Goal: Task Accomplishment & Management: Use online tool/utility

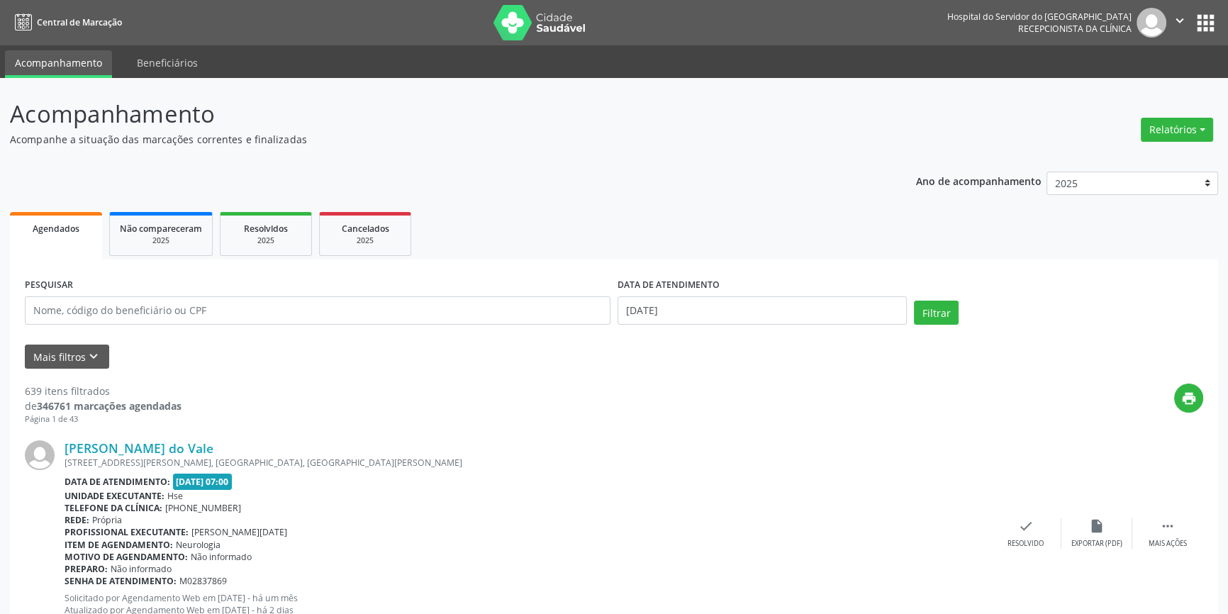
click at [1177, 123] on button "Relatórios" at bounding box center [1176, 130] width 72 height 24
click at [1156, 154] on link "Agendamentos" at bounding box center [1136, 160] width 152 height 20
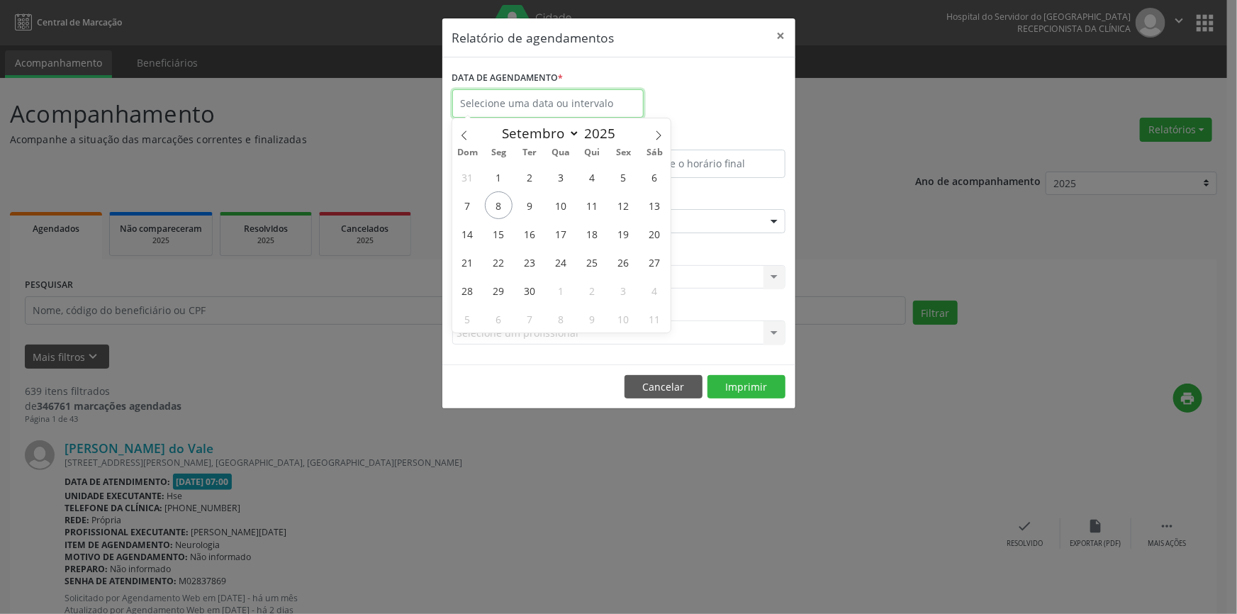
click at [598, 103] on input "text" at bounding box center [547, 103] width 191 height 28
click at [532, 200] on span "9" at bounding box center [530, 205] width 28 height 28
type input "[DATE]"
click at [532, 200] on span "9" at bounding box center [530, 205] width 28 height 28
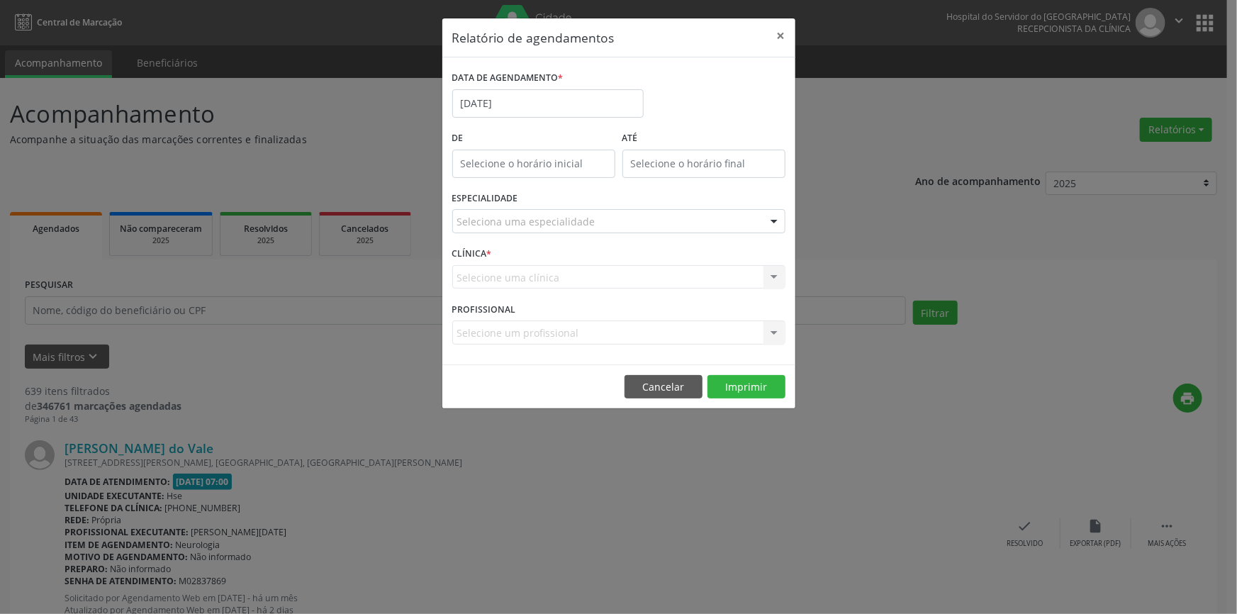
click at [774, 218] on div at bounding box center [773, 222] width 21 height 24
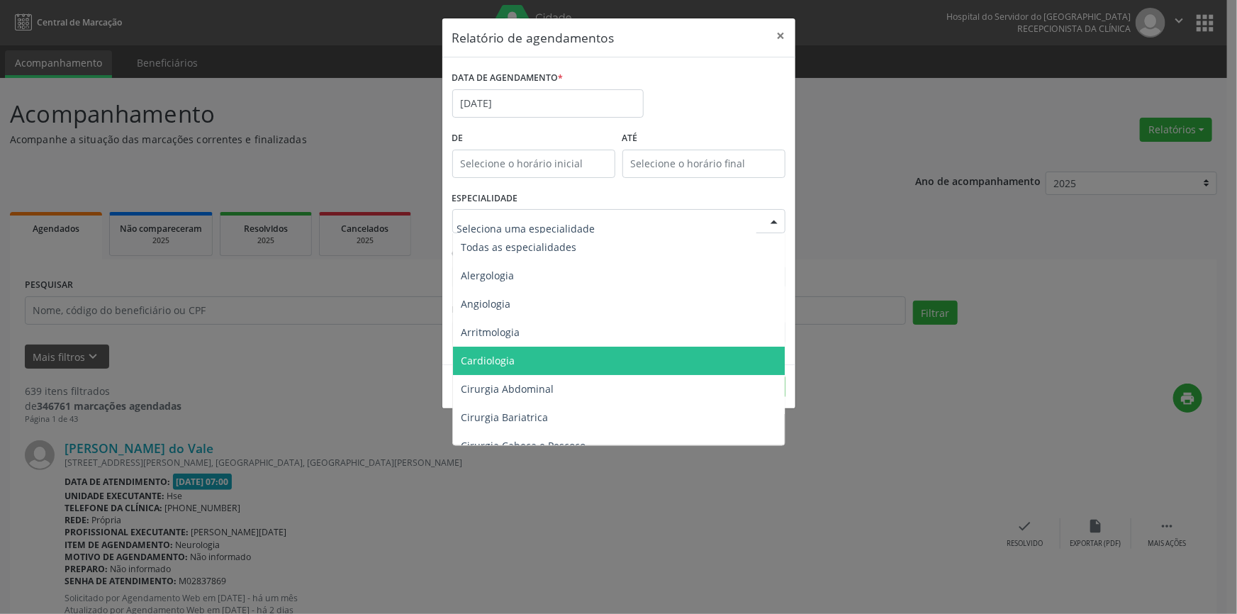
click at [727, 347] on span "Cardiologia" at bounding box center [620, 361] width 334 height 28
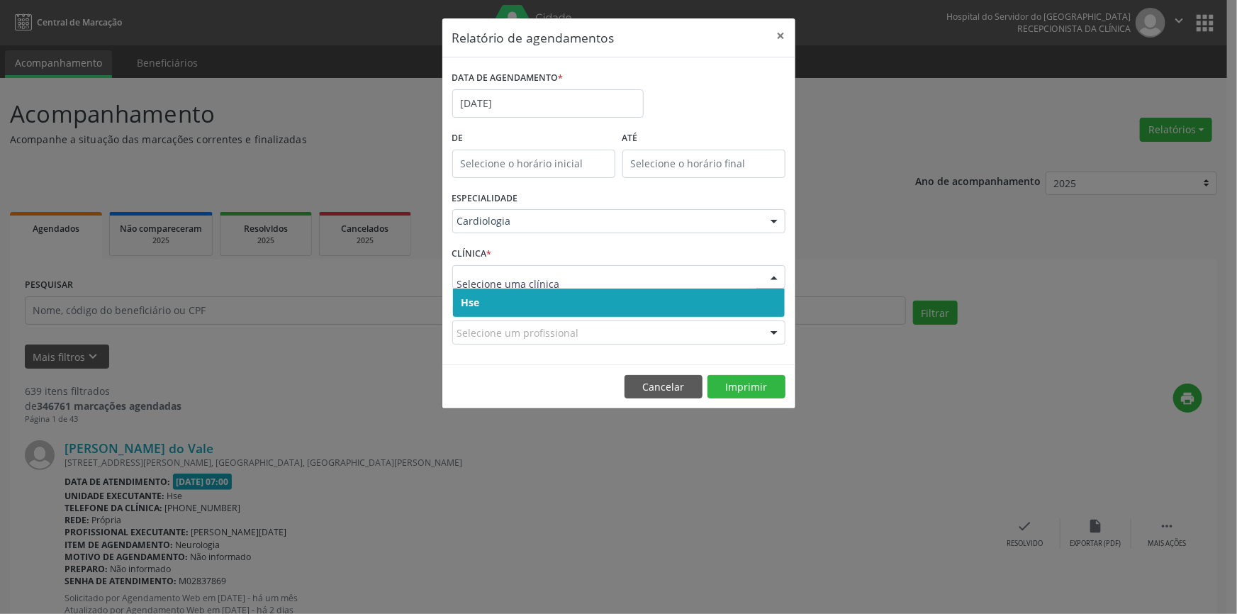
click at [773, 274] on div at bounding box center [773, 278] width 21 height 24
click at [761, 299] on span "Hse" at bounding box center [619, 302] width 332 height 28
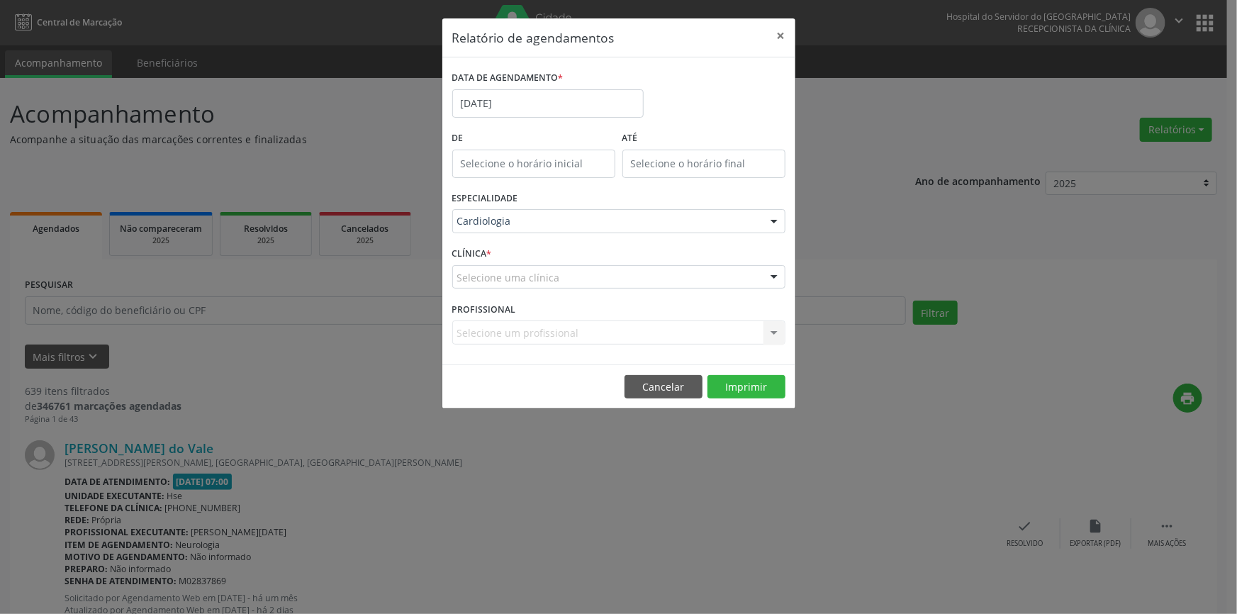
click at [772, 275] on div at bounding box center [773, 278] width 21 height 24
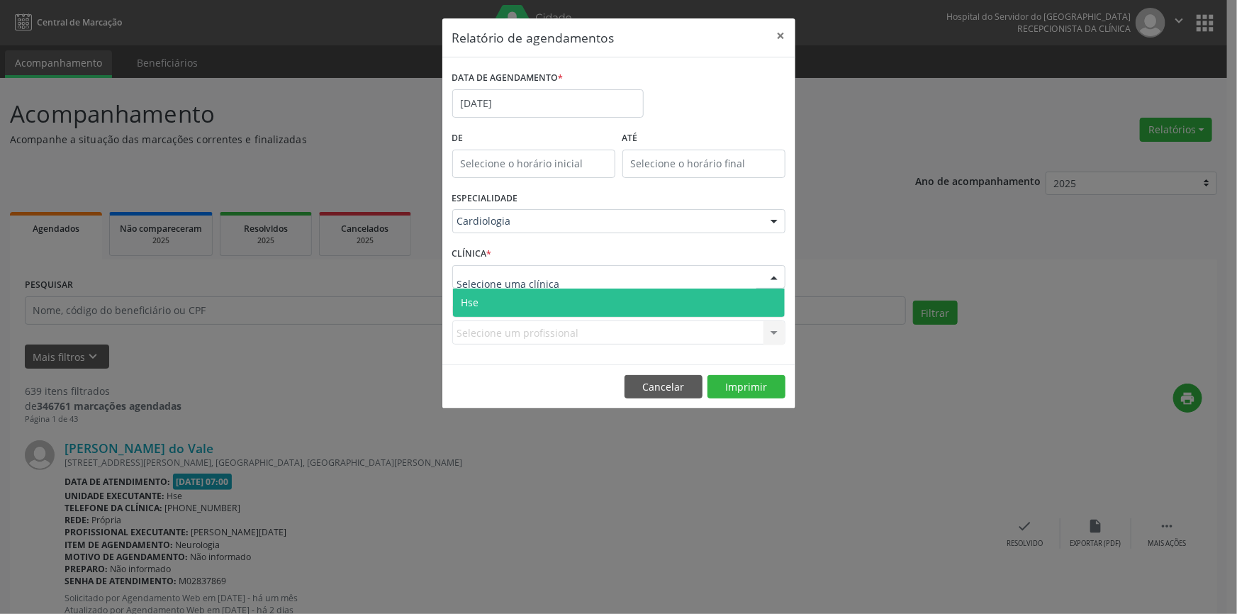
click at [769, 296] on span "Hse" at bounding box center [619, 302] width 332 height 28
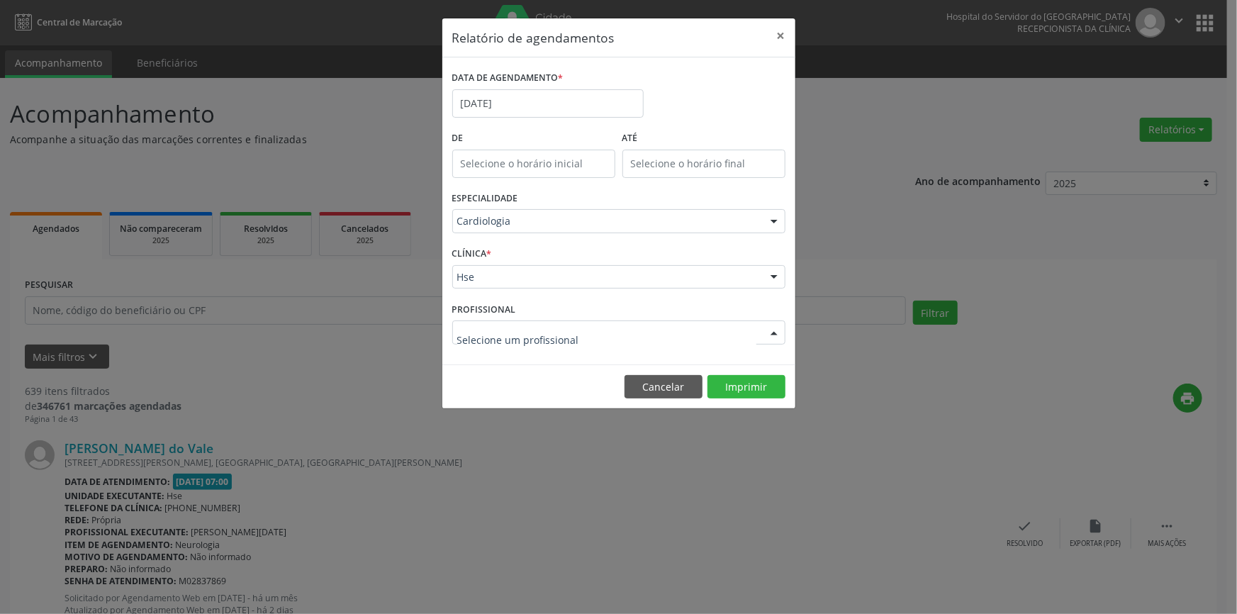
click at [774, 334] on div at bounding box center [773, 333] width 21 height 24
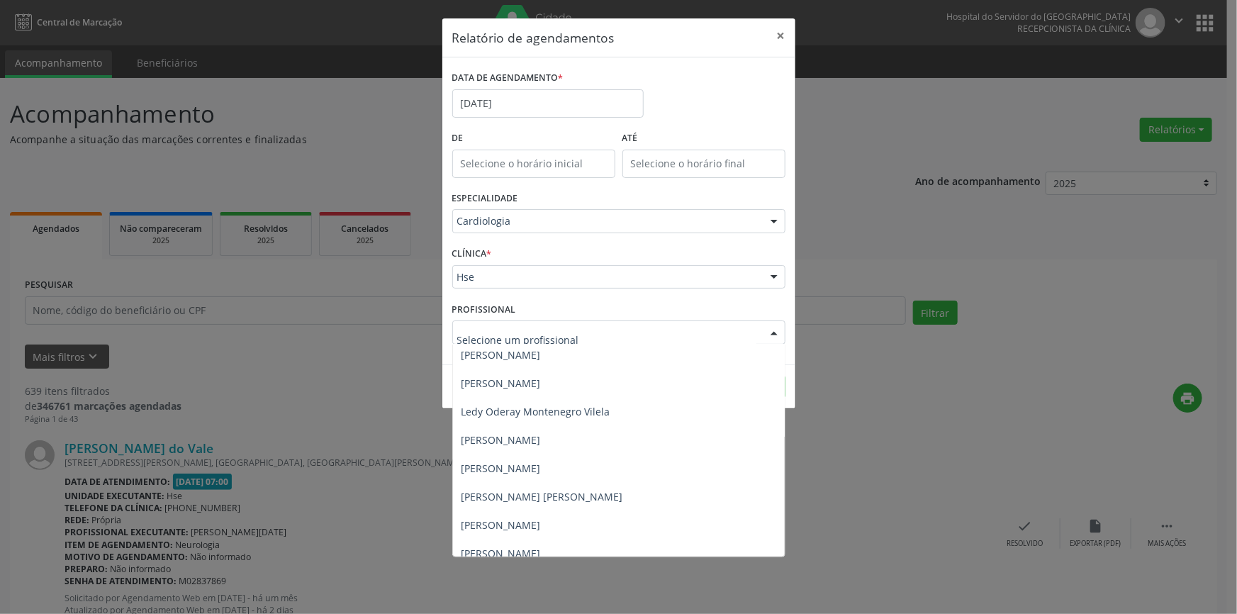
scroll to position [98, 0]
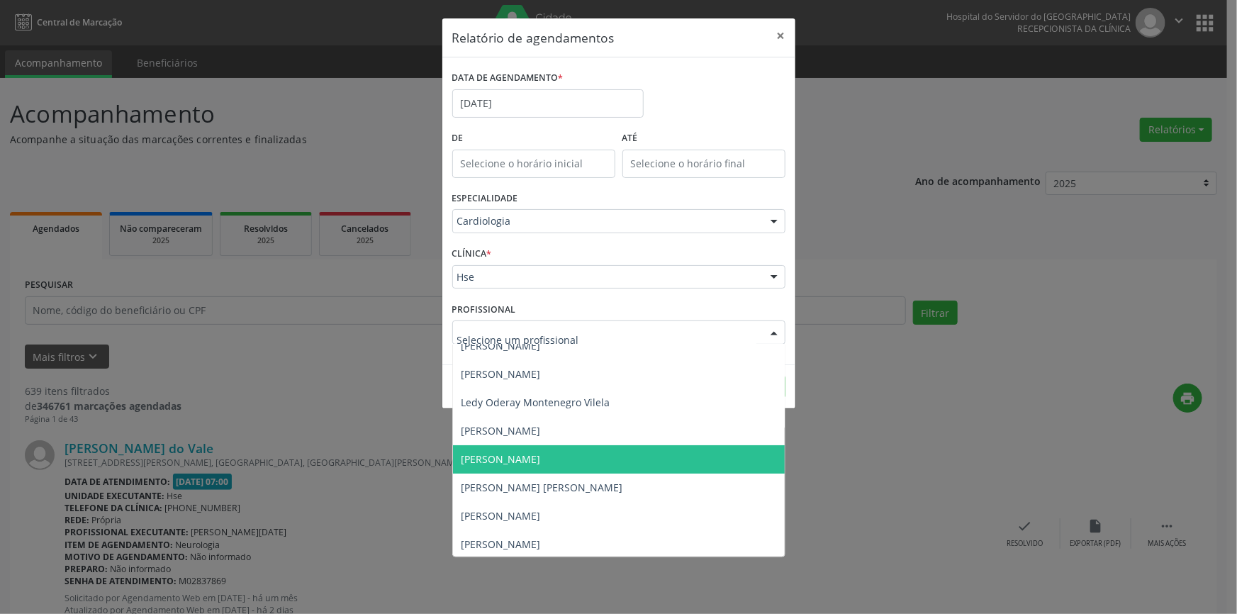
click at [605, 459] on span "[PERSON_NAME]" at bounding box center [619, 459] width 332 height 28
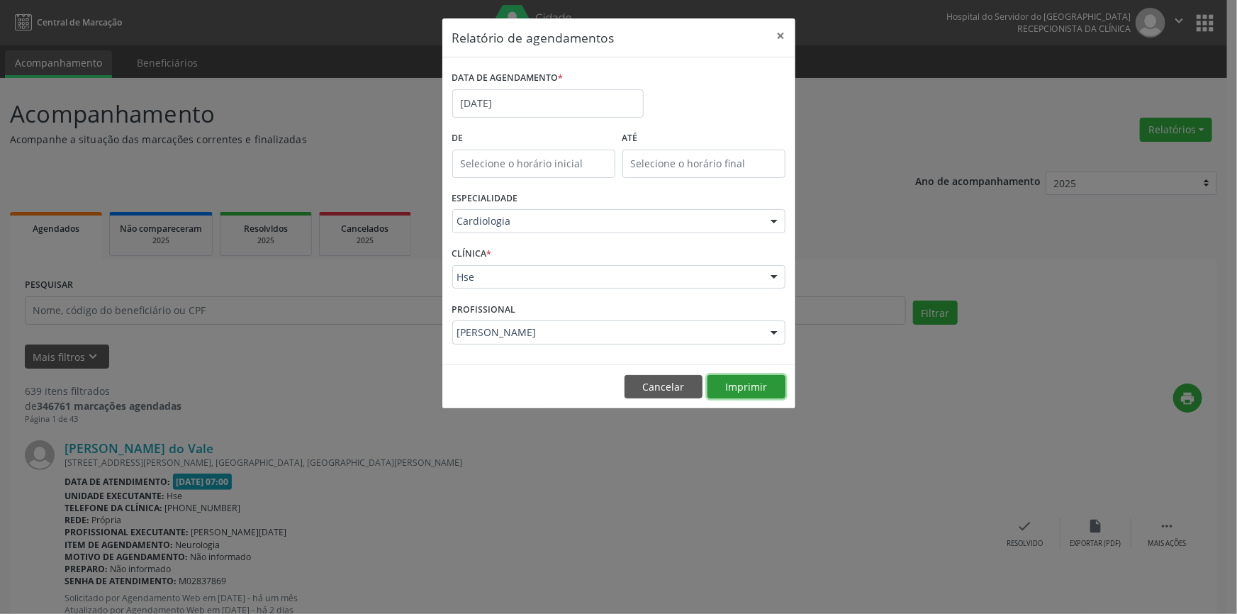
click at [752, 386] on button "Imprimir" at bounding box center [746, 387] width 78 height 24
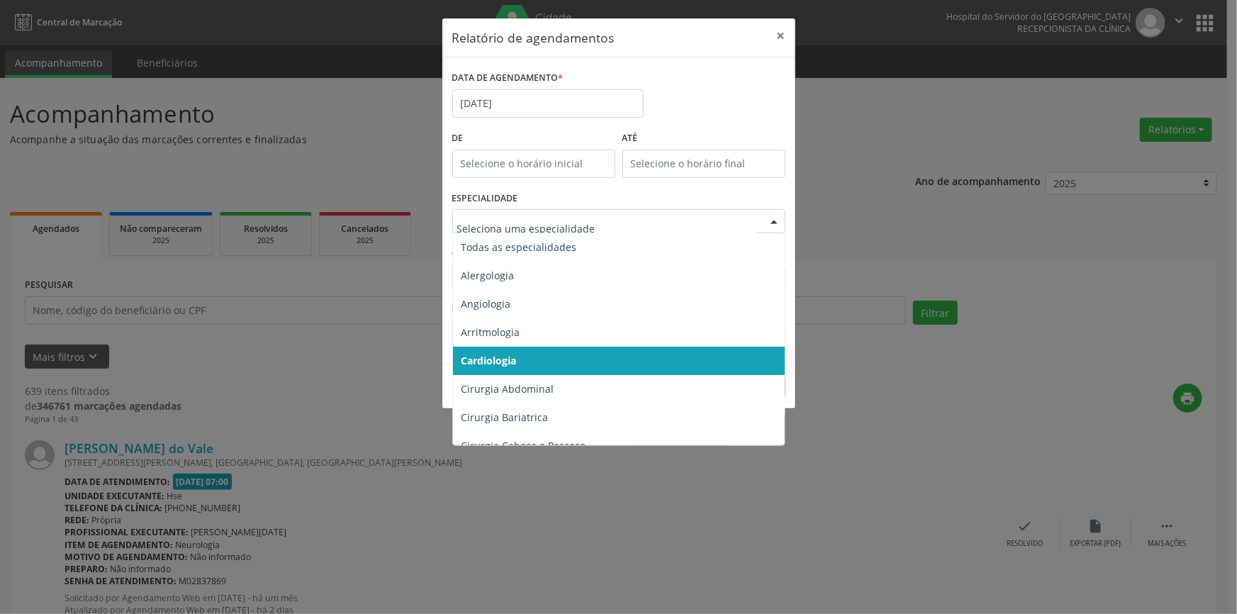
click at [775, 220] on div at bounding box center [773, 222] width 21 height 24
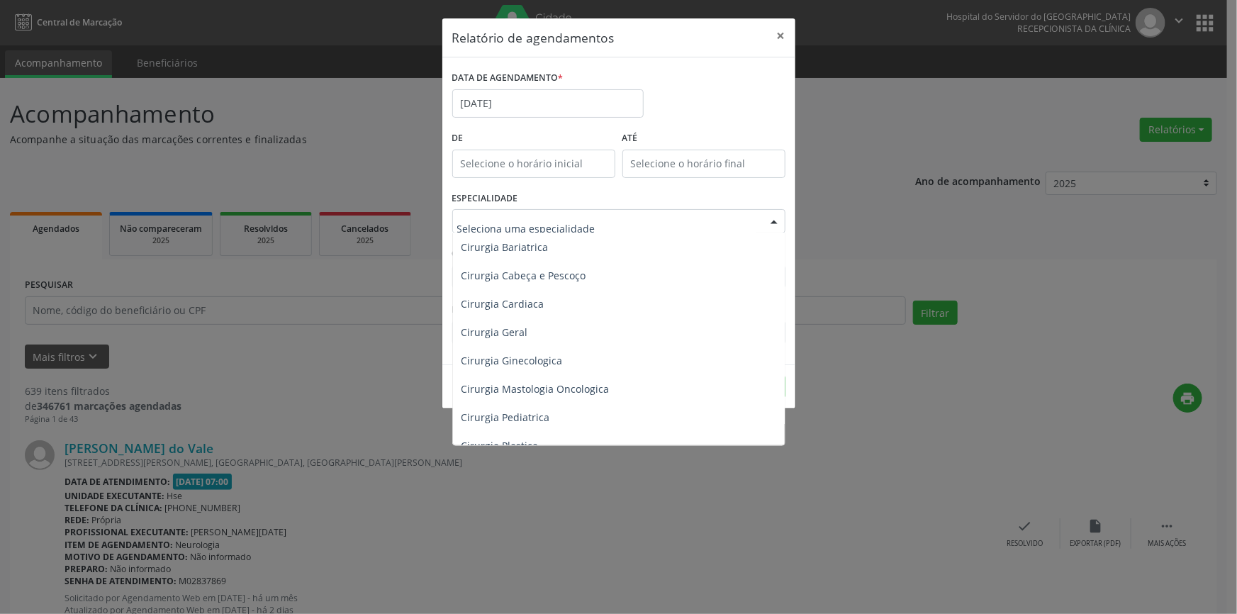
scroll to position [0, 0]
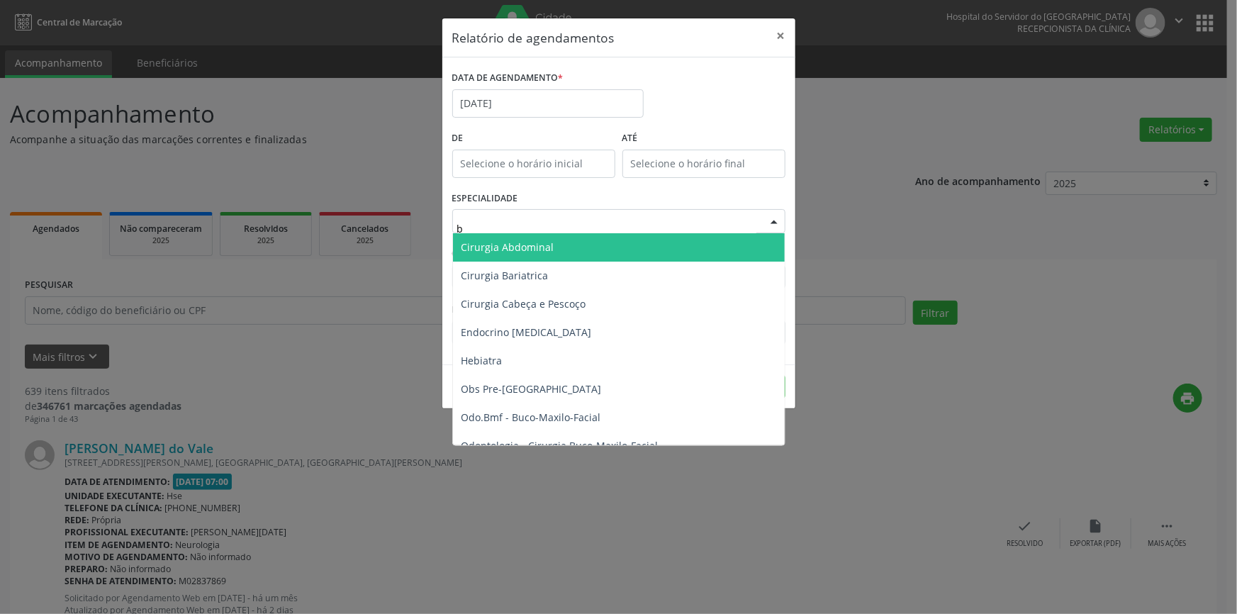
type input "bu"
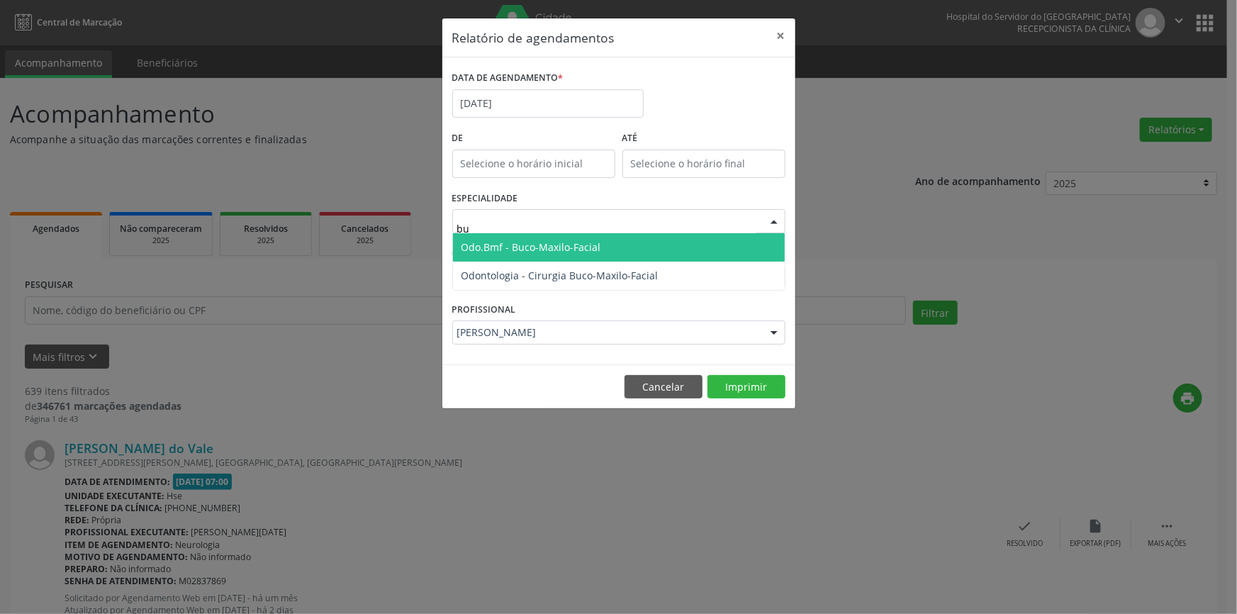
click at [623, 242] on span "Odo.Bmf - Buco-Maxilo-Facial" at bounding box center [619, 247] width 332 height 28
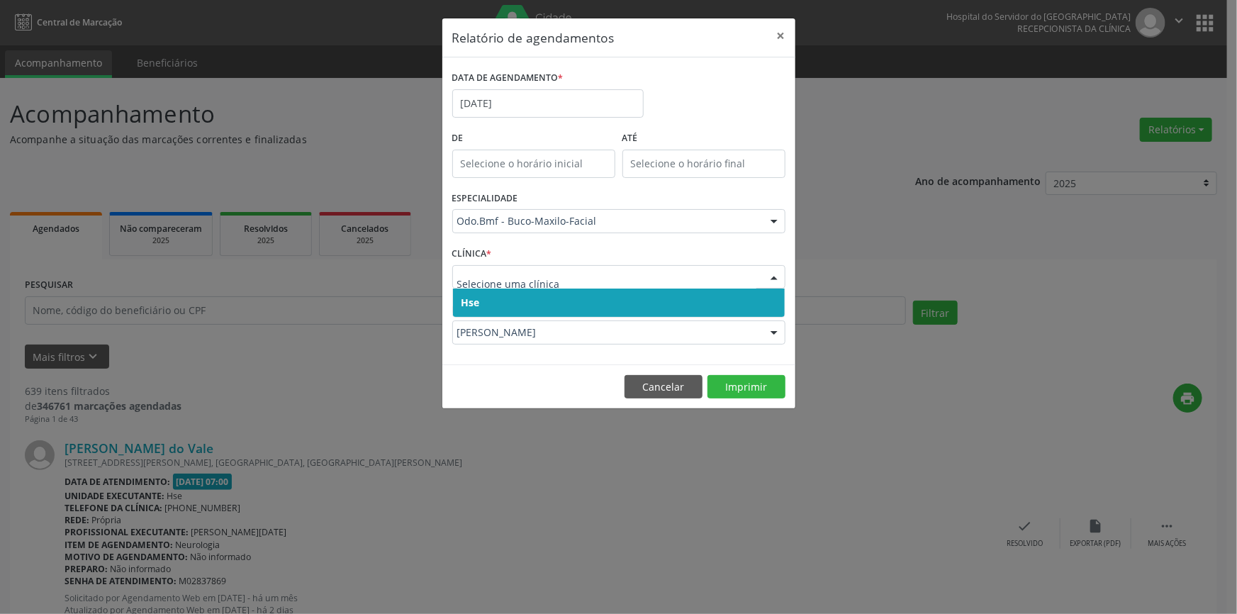
click at [772, 279] on div at bounding box center [773, 278] width 21 height 24
click at [763, 297] on span "Hse" at bounding box center [619, 302] width 332 height 28
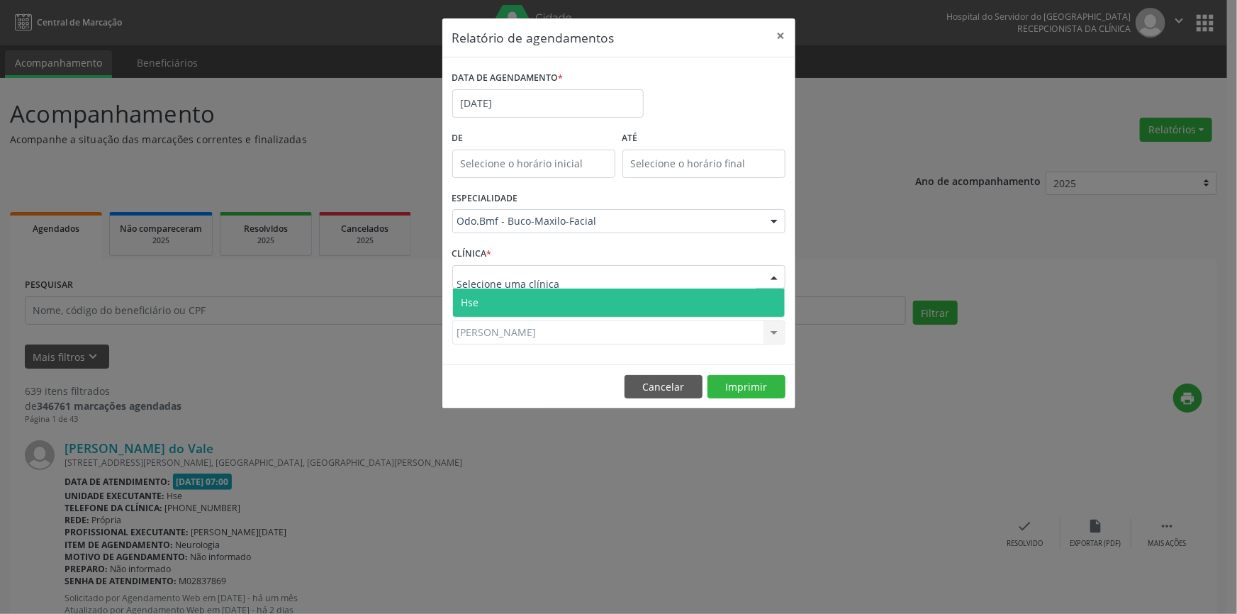
click at [771, 271] on div at bounding box center [773, 278] width 21 height 24
click at [771, 294] on span "Hse" at bounding box center [619, 302] width 332 height 28
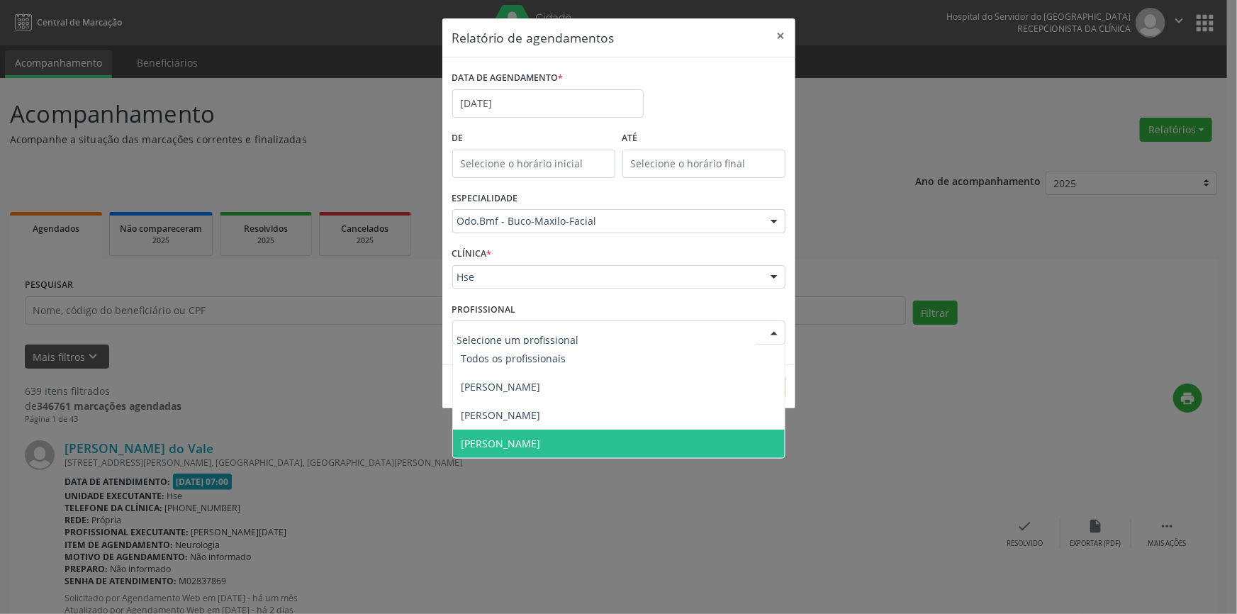
click at [775, 330] on div at bounding box center [773, 333] width 21 height 24
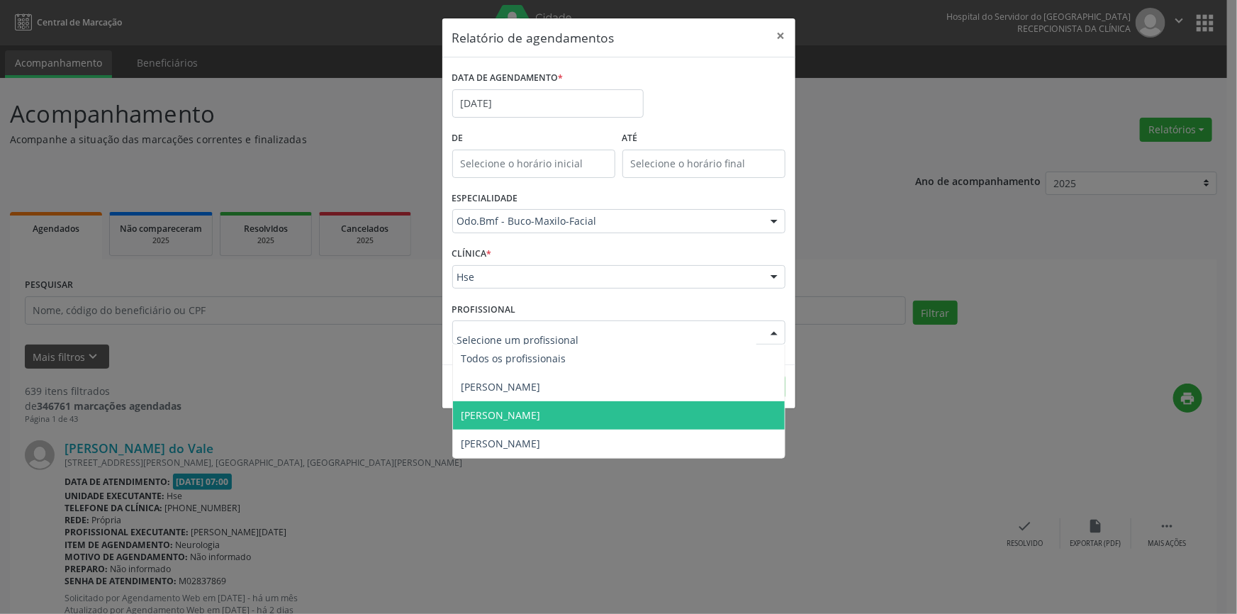
click at [634, 414] on span "[PERSON_NAME]" at bounding box center [619, 415] width 332 height 28
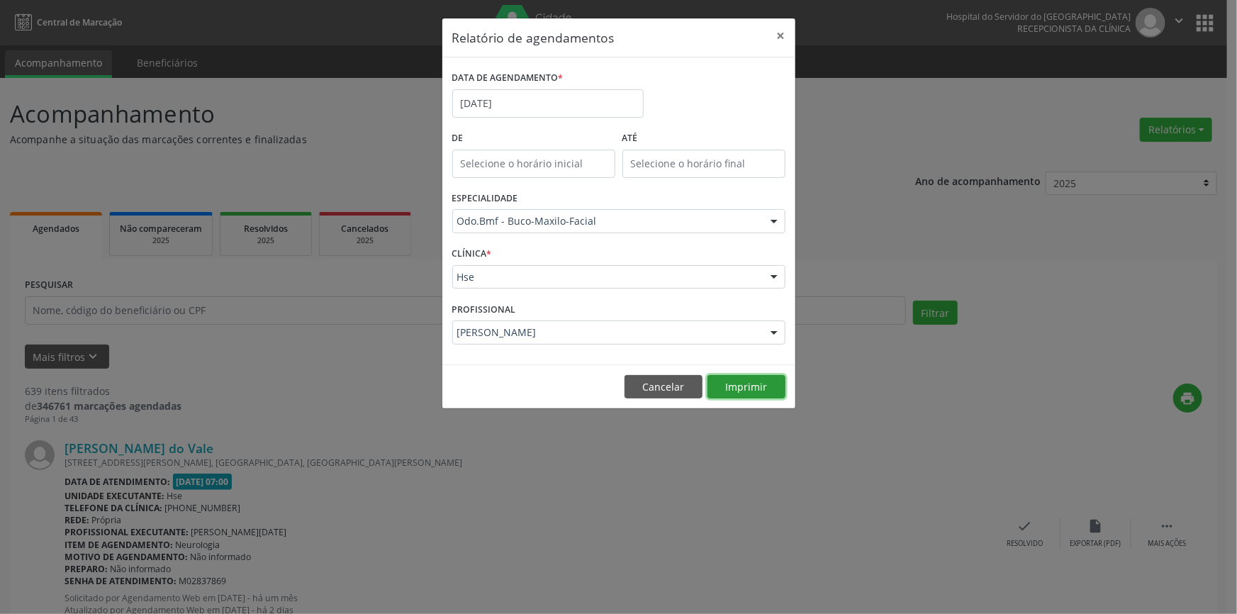
click at [743, 381] on button "Imprimir" at bounding box center [746, 387] width 78 height 24
click at [780, 33] on button "×" at bounding box center [781, 35] width 28 height 35
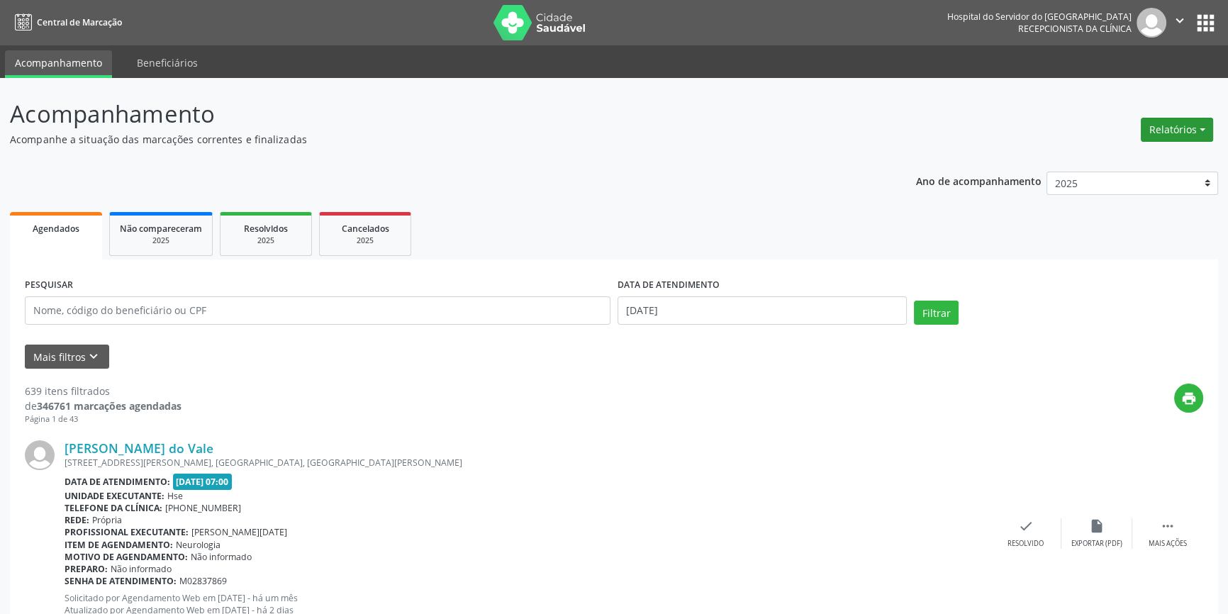
click at [1186, 128] on button "Relatórios" at bounding box center [1176, 130] width 72 height 24
click at [1143, 157] on link "Agendamentos" at bounding box center [1136, 160] width 152 height 20
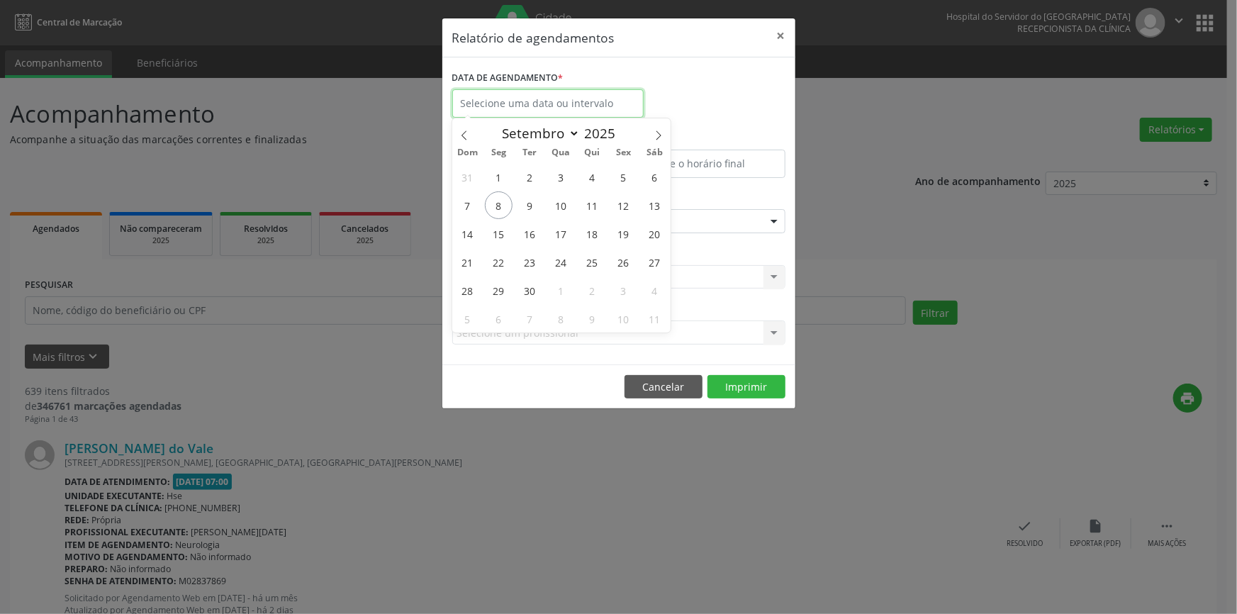
click at [528, 99] on input "text" at bounding box center [547, 103] width 191 height 28
click at [535, 205] on span "9" at bounding box center [530, 205] width 28 height 28
type input "[DATE]"
click at [535, 205] on span "9" at bounding box center [530, 205] width 28 height 28
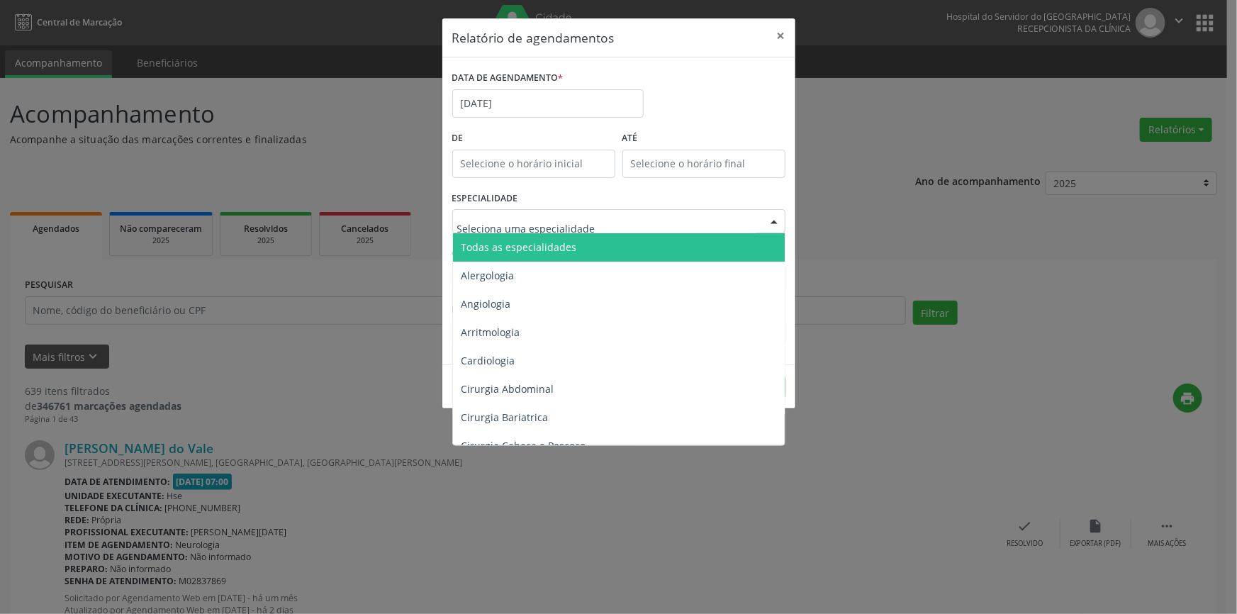
click at [776, 220] on div at bounding box center [773, 222] width 21 height 24
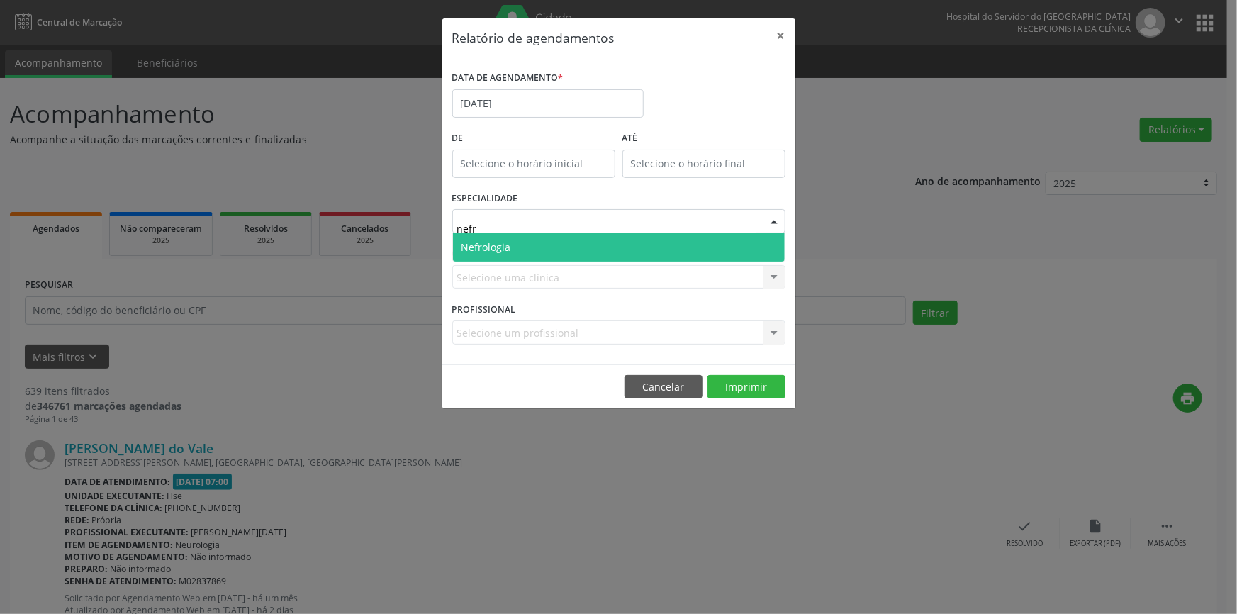
type input "nefro"
click at [656, 233] on span "Nefrologia" at bounding box center [619, 247] width 332 height 28
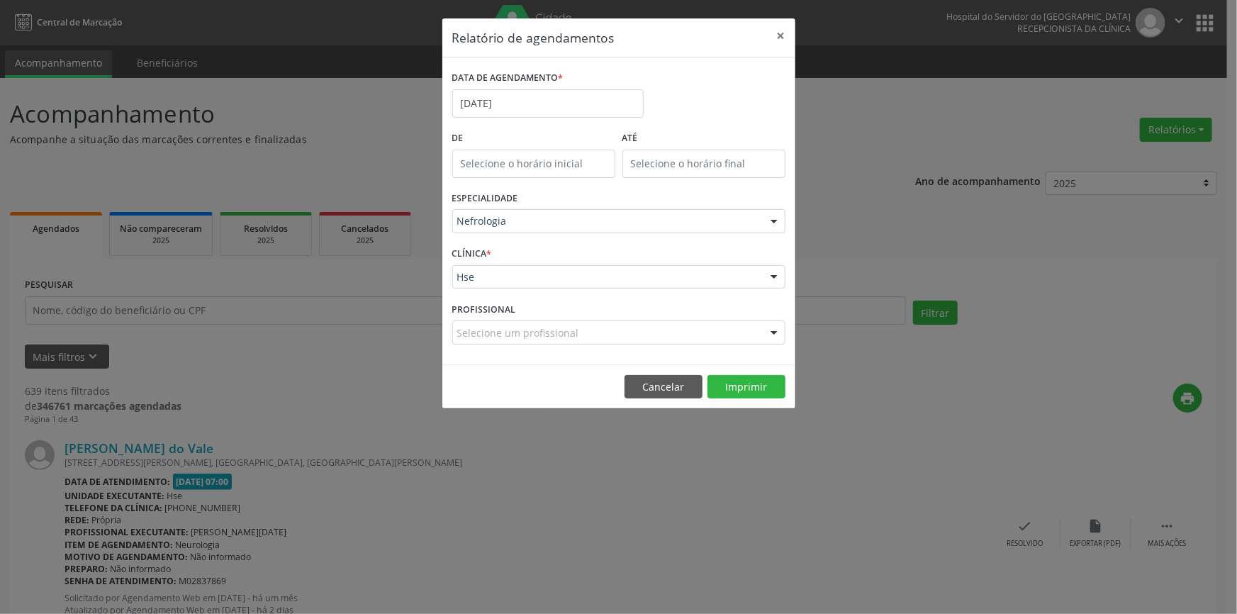
click at [778, 274] on div at bounding box center [773, 278] width 21 height 24
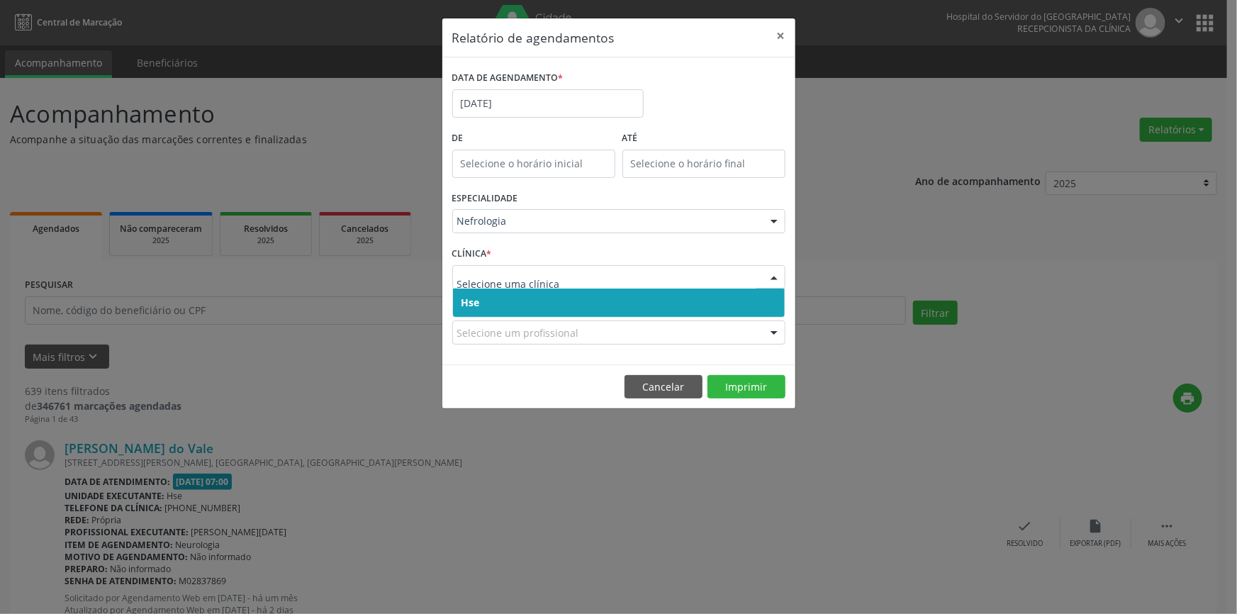
click at [761, 301] on span "Hse" at bounding box center [619, 302] width 332 height 28
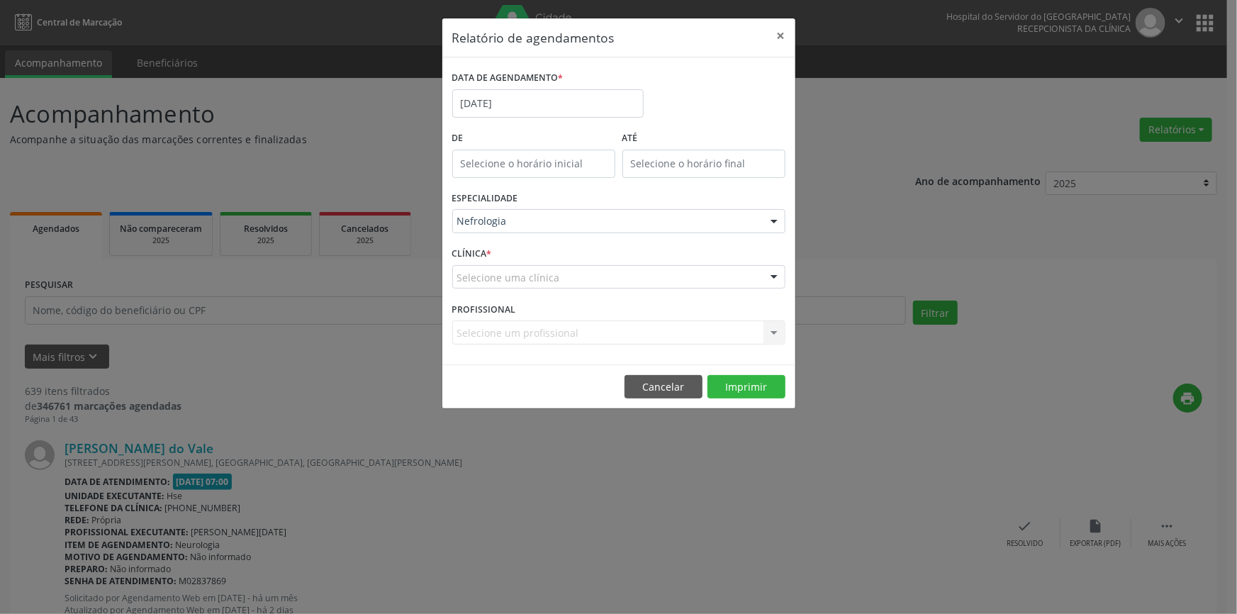
click at [778, 276] on div at bounding box center [773, 278] width 21 height 24
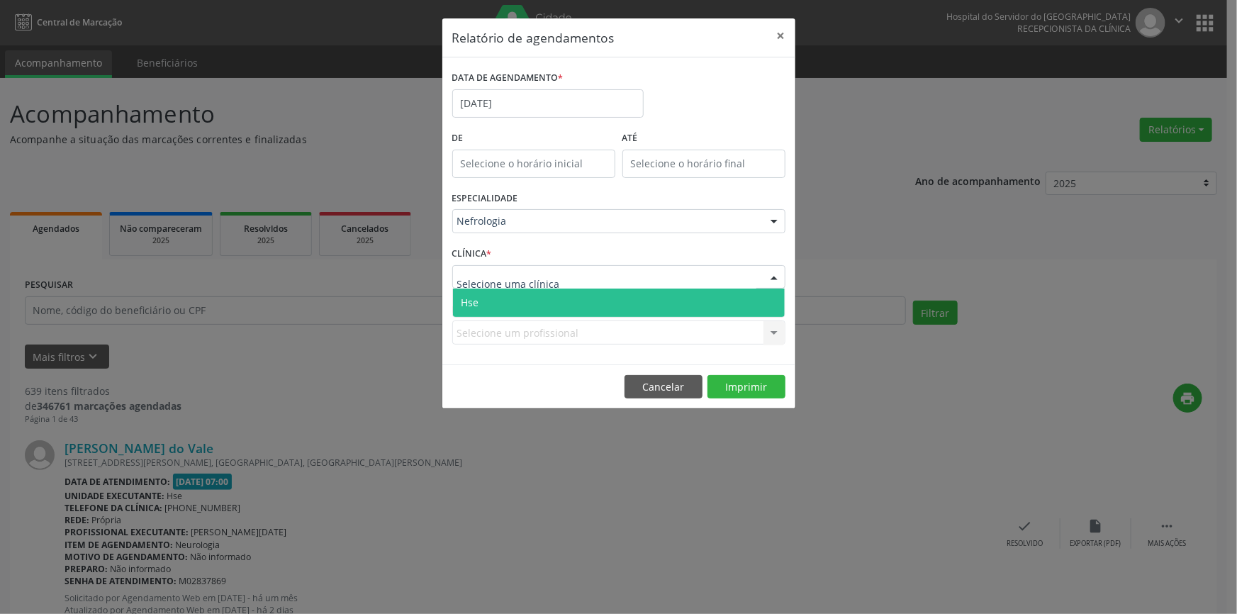
click at [766, 299] on span "Hse" at bounding box center [619, 302] width 332 height 28
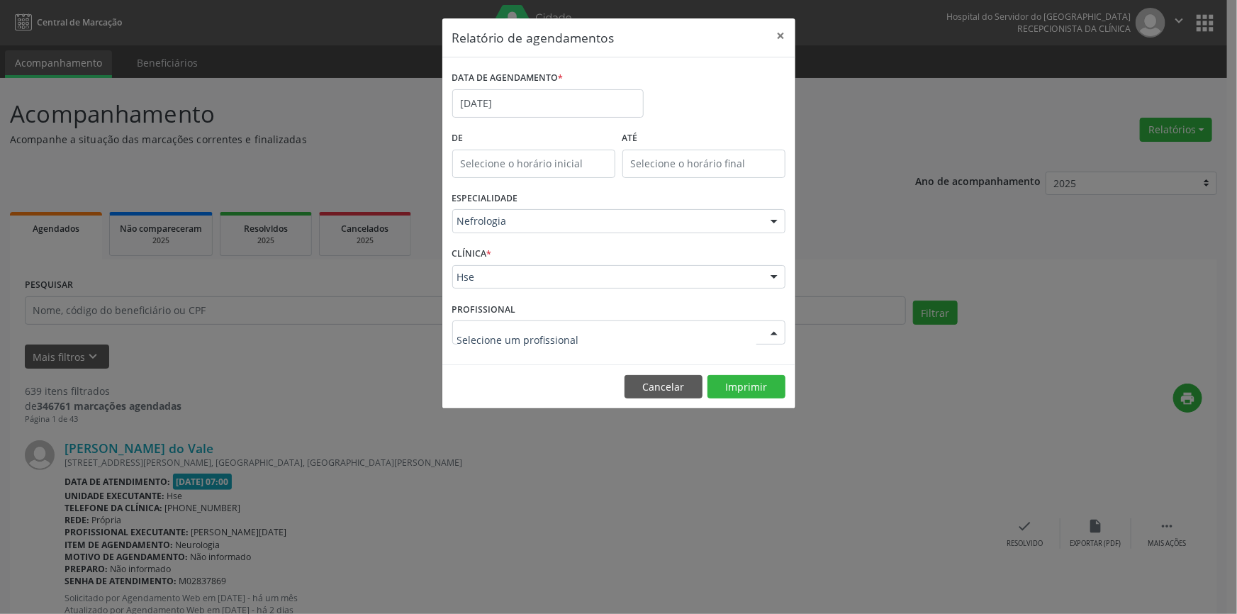
click at [774, 332] on div at bounding box center [773, 333] width 21 height 24
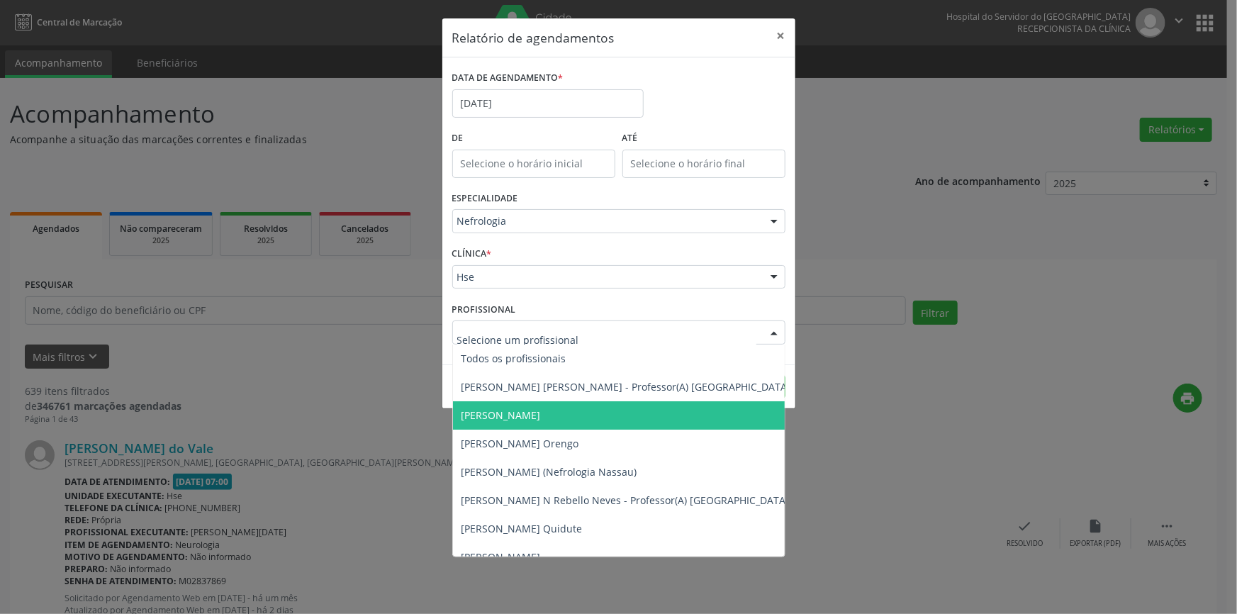
click at [661, 410] on span "[PERSON_NAME]" at bounding box center [626, 415] width 347 height 28
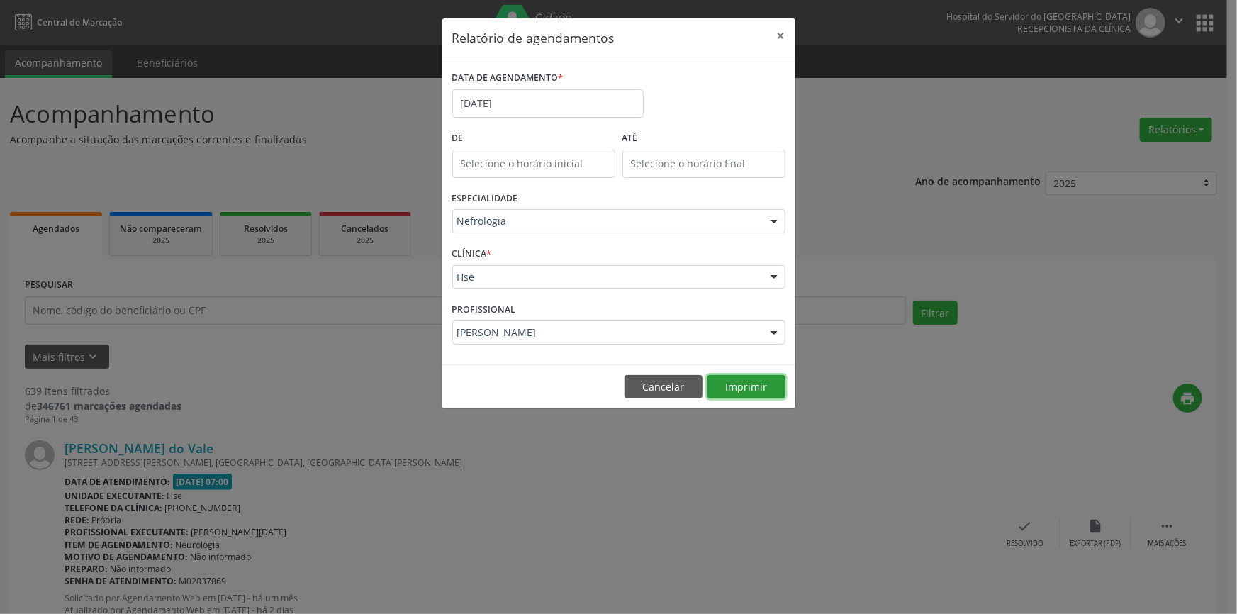
click at [751, 381] on button "Imprimir" at bounding box center [746, 387] width 78 height 24
click at [783, 33] on button "×" at bounding box center [781, 35] width 28 height 35
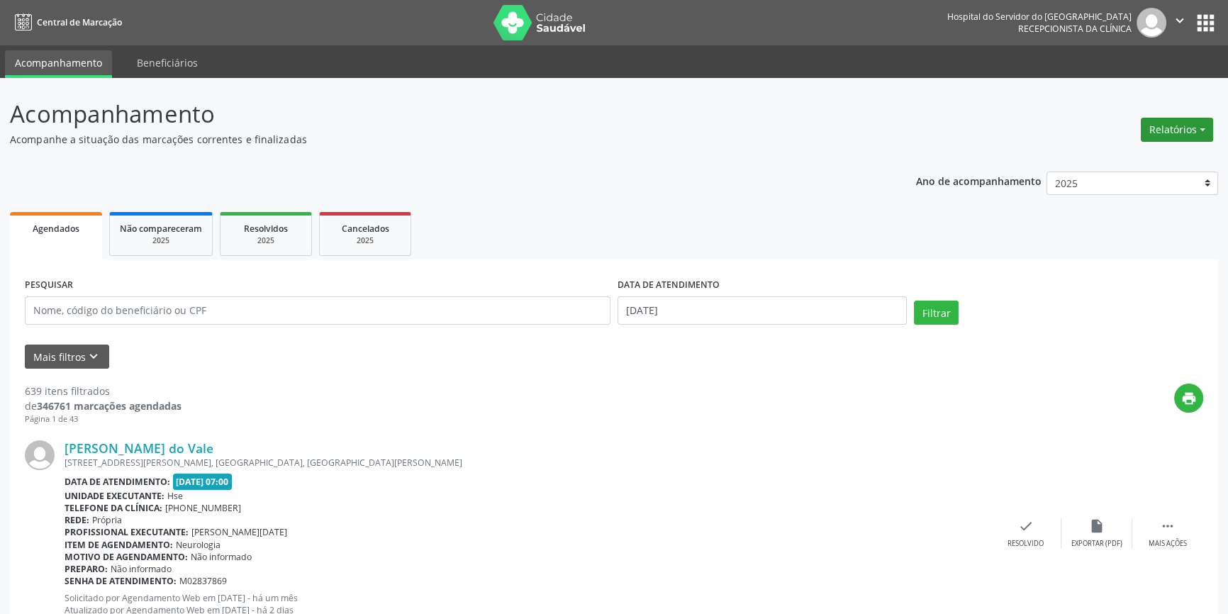
click at [1186, 128] on button "Relatórios" at bounding box center [1176, 130] width 72 height 24
click at [1134, 159] on link "Agendamentos" at bounding box center [1136, 160] width 152 height 20
select select "8"
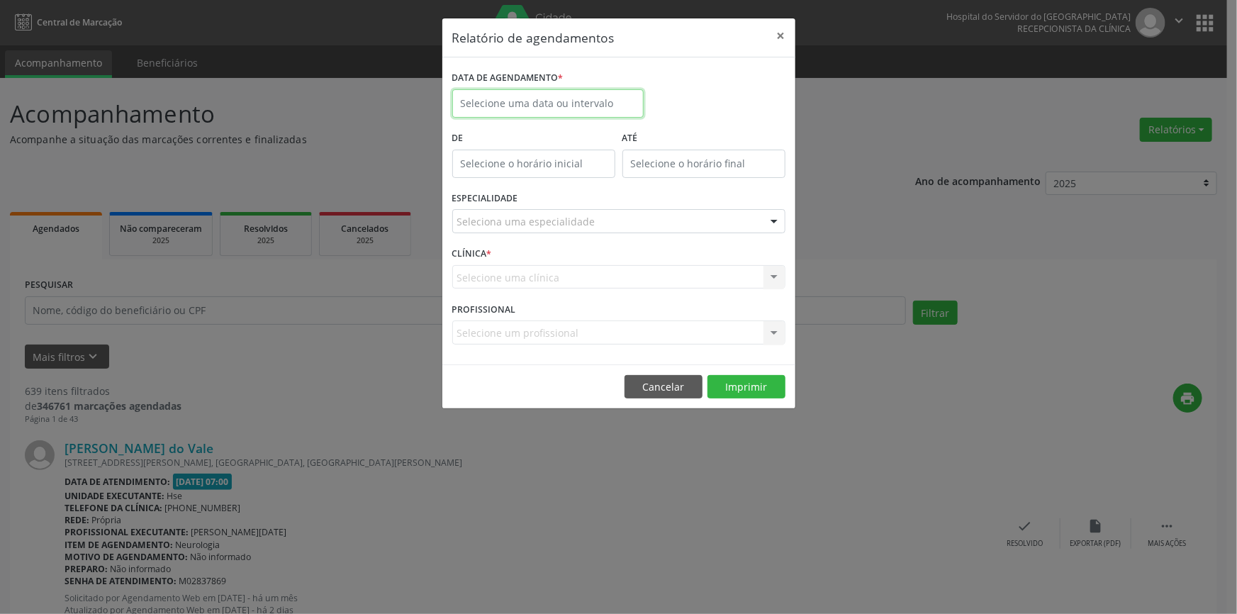
click at [591, 100] on input "text" at bounding box center [547, 103] width 191 height 28
click at [529, 201] on span "9" at bounding box center [530, 205] width 28 height 28
type input "[DATE]"
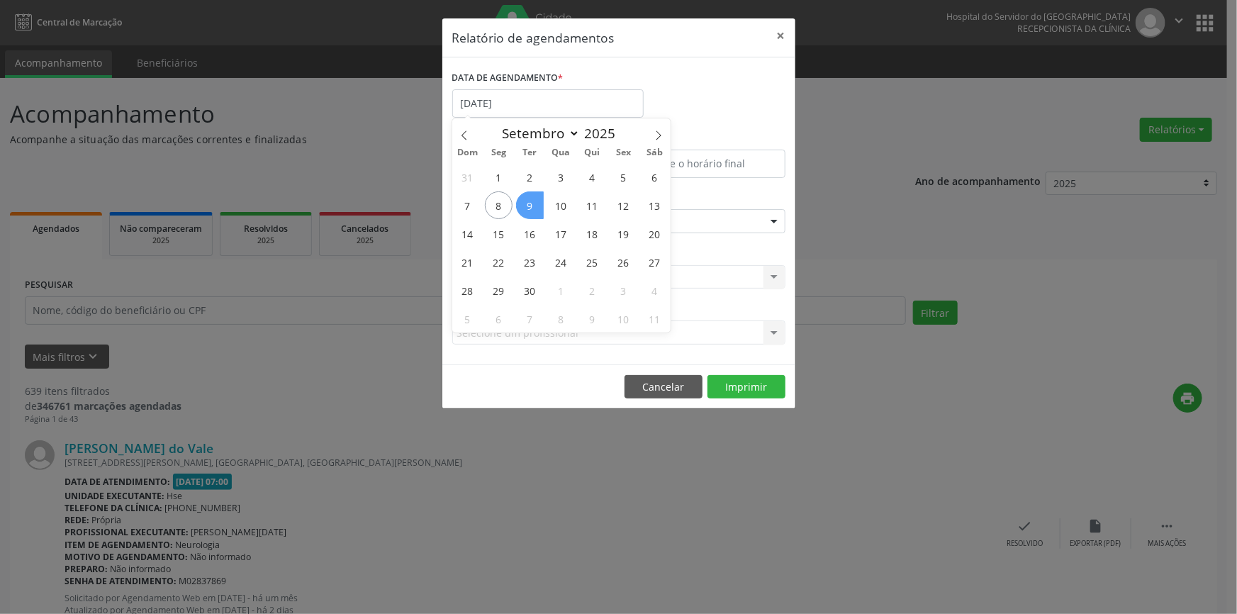
click at [529, 201] on span "9" at bounding box center [530, 205] width 28 height 28
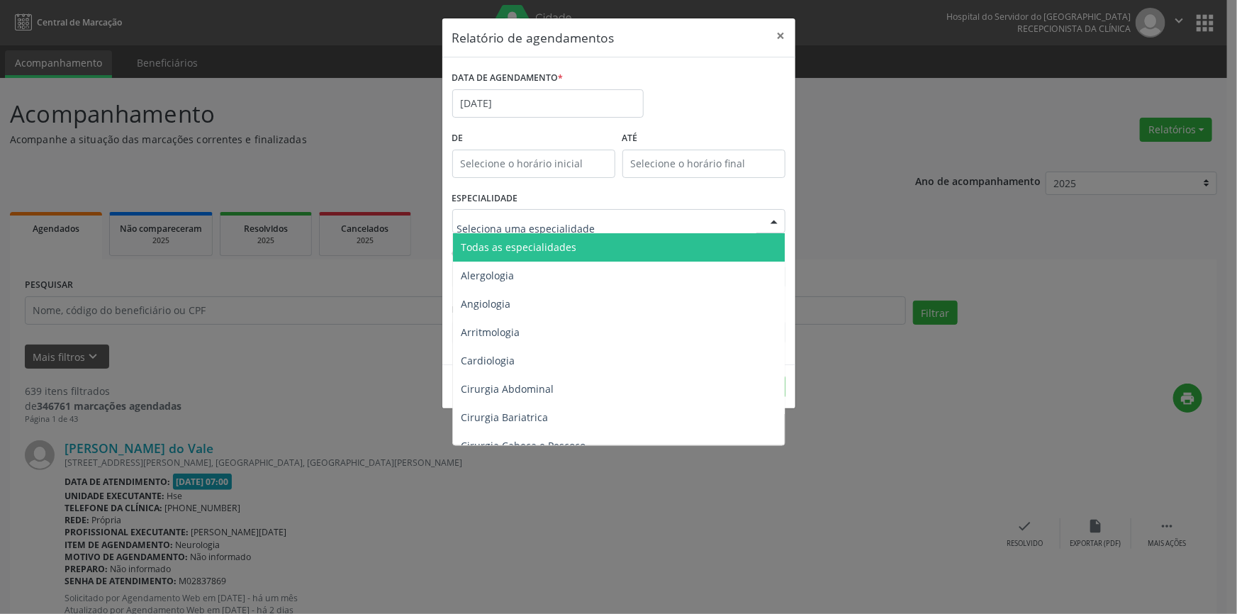
click at [773, 223] on div at bounding box center [773, 222] width 21 height 24
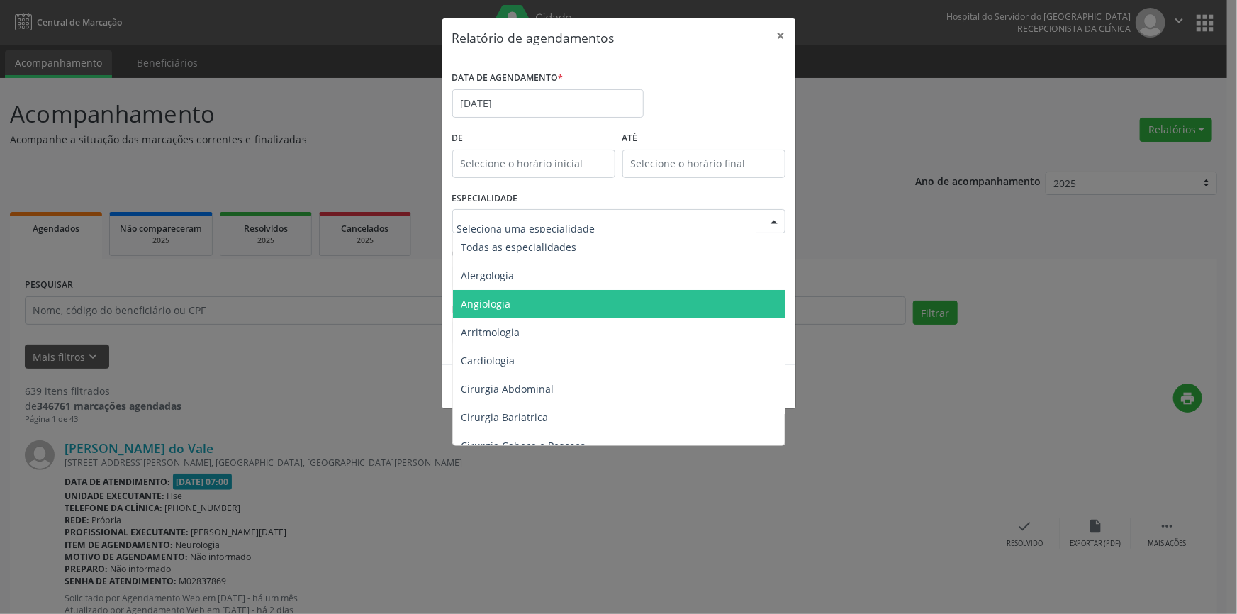
click at [551, 305] on span "Angiologia" at bounding box center [620, 304] width 334 height 28
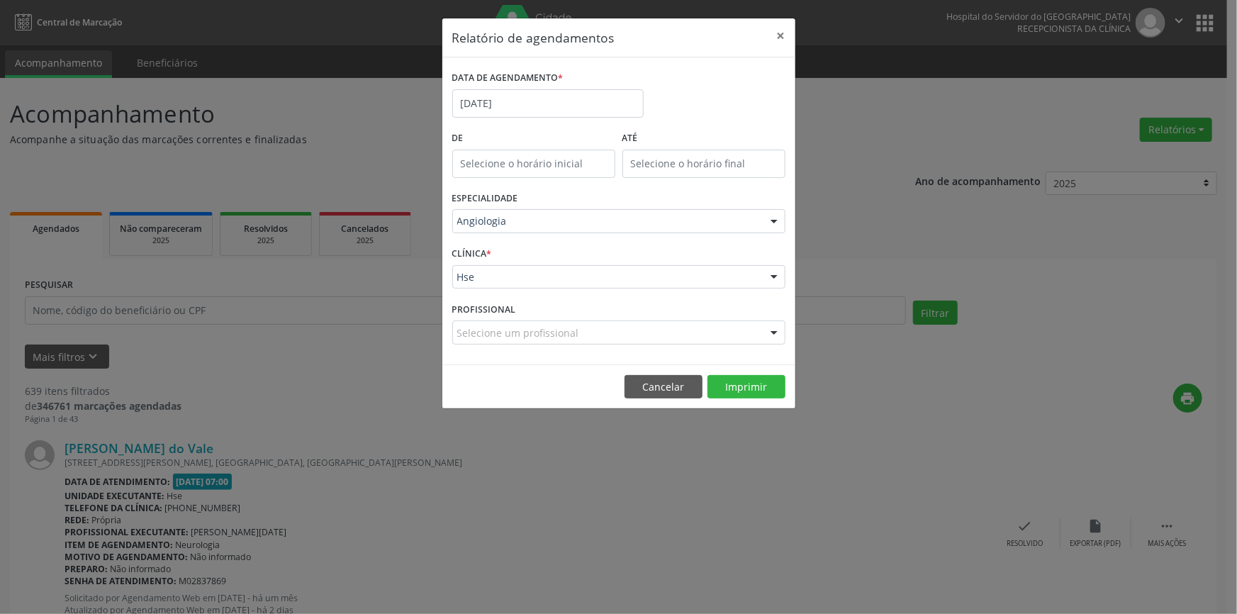
click at [771, 271] on div at bounding box center [773, 278] width 21 height 24
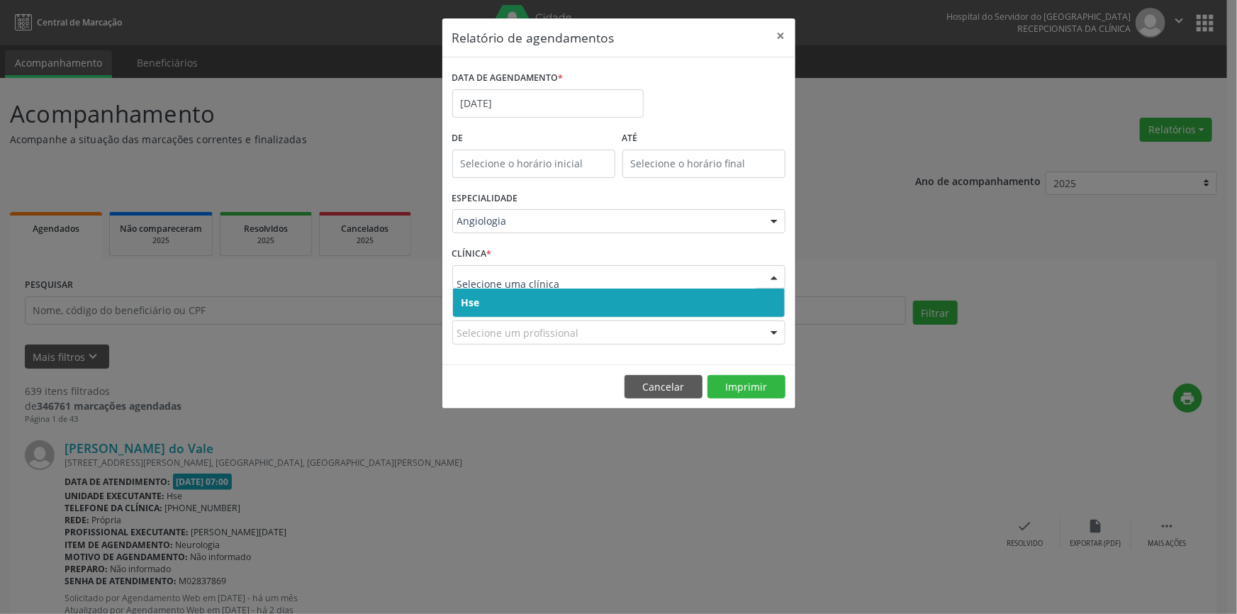
click at [768, 303] on span "Hse" at bounding box center [619, 302] width 332 height 28
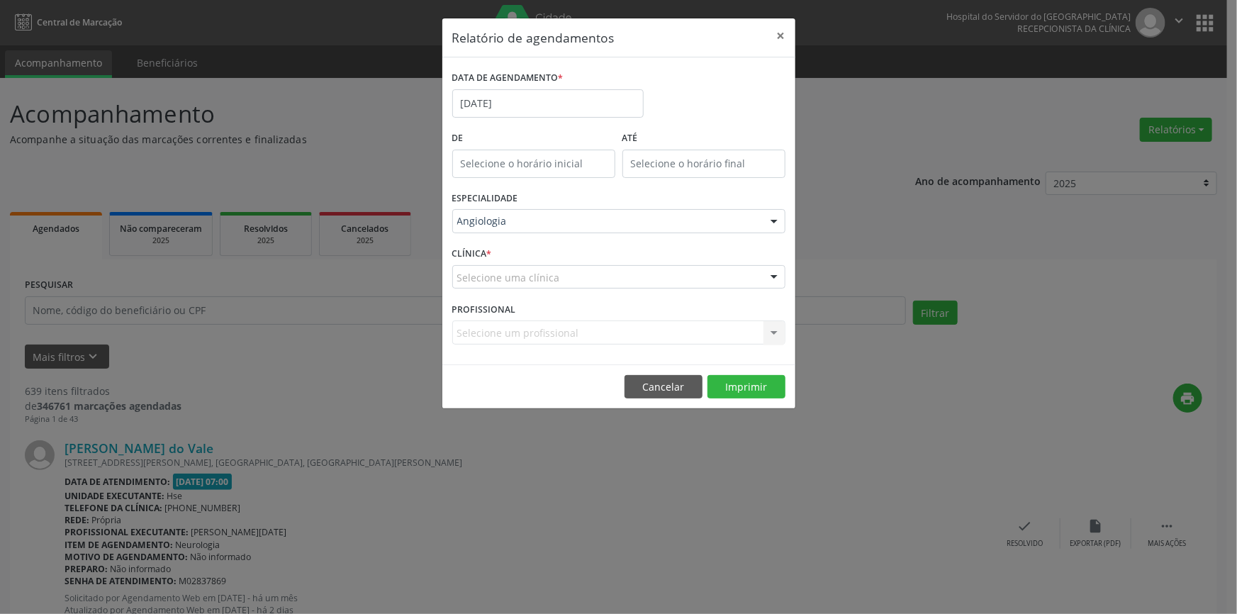
click at [773, 276] on div at bounding box center [773, 278] width 21 height 24
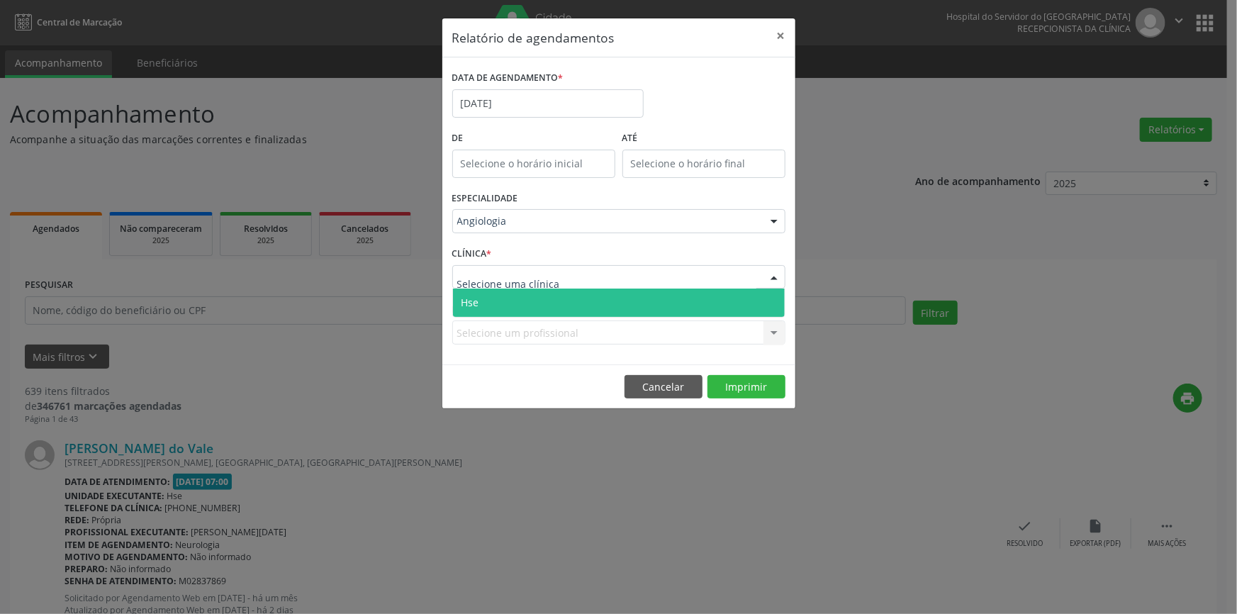
click at [762, 302] on span "Hse" at bounding box center [619, 302] width 332 height 28
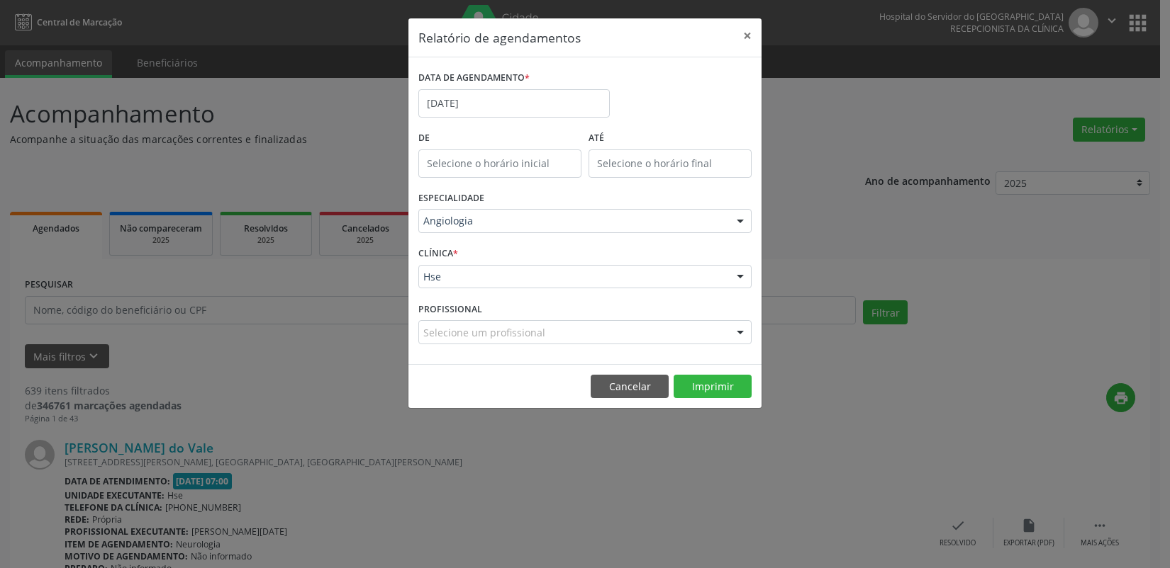
click at [759, 249] on div "DATA DE AGENDAMENTO * [DATE] De ATÉ ESPECIALIDADE Angiologia Todas as especiali…" at bounding box center [584, 210] width 353 height 307
click at [823, 425] on div "Relatório de agendamentos × DATA DE AGENDAMENTO * [DATE] De ATÉ ESPECIALIDADE A…" at bounding box center [585, 284] width 1170 height 568
click at [751, 35] on button "×" at bounding box center [747, 35] width 28 height 35
